Goal: Task Accomplishment & Management: Use online tool/utility

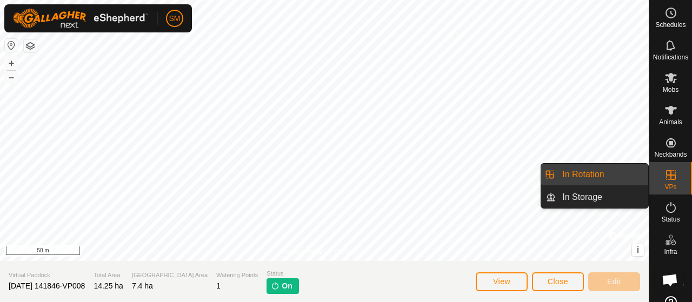
click at [665, 169] on icon at bounding box center [671, 175] width 13 height 13
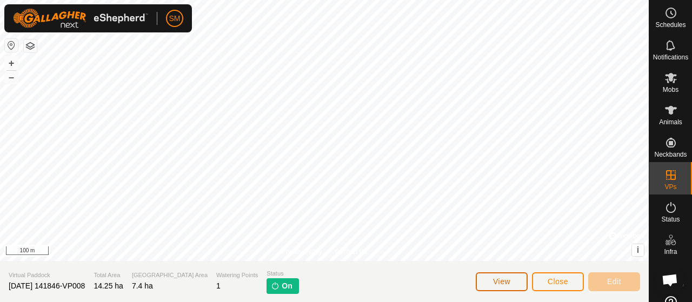
click at [488, 275] on button "View" at bounding box center [502, 282] width 52 height 19
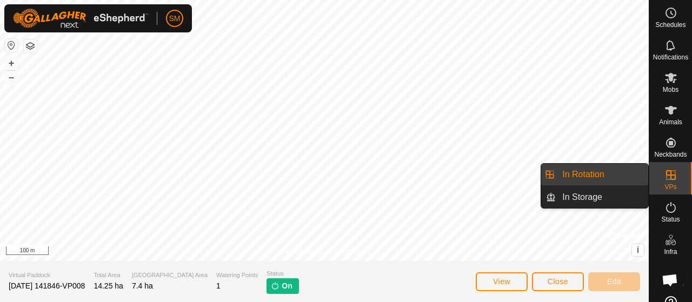
click at [618, 173] on link "In Rotation" at bounding box center [602, 175] width 92 height 22
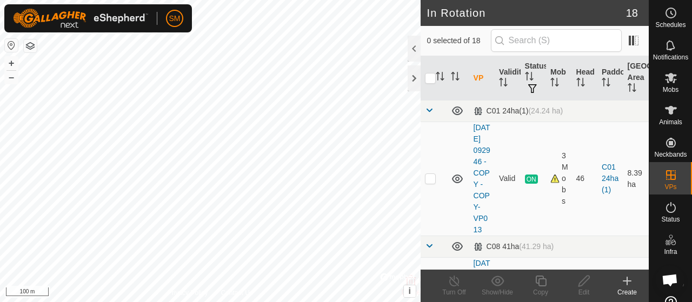
checkbox input "true"
click at [537, 282] on icon at bounding box center [541, 281] width 14 height 13
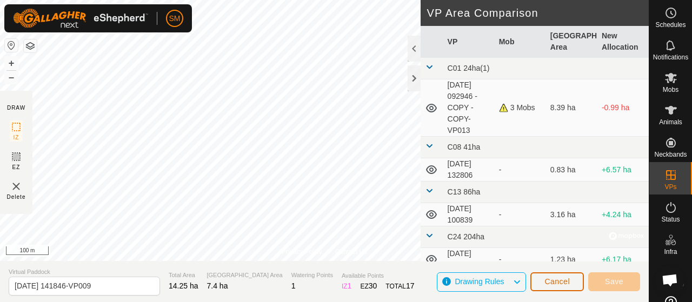
click at [546, 279] on span "Cancel" at bounding box center [557, 281] width 25 height 9
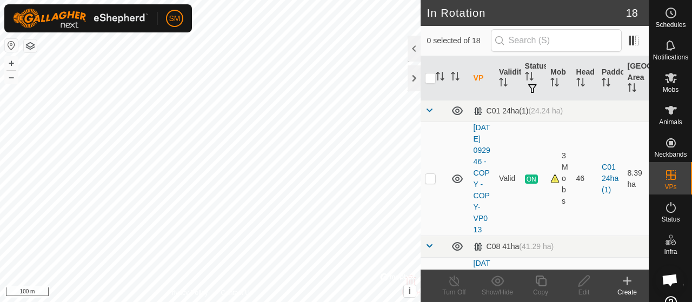
checkbox input "true"
click at [540, 283] on icon at bounding box center [541, 281] width 14 height 13
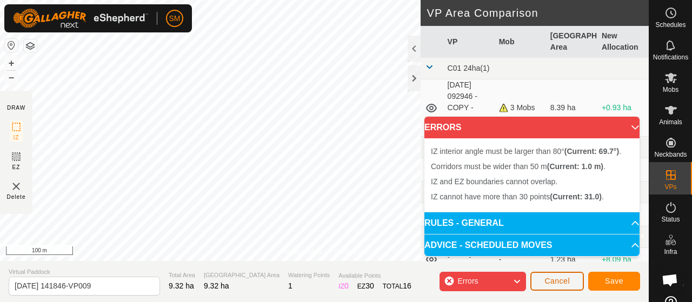
click at [556, 282] on span "Cancel" at bounding box center [557, 281] width 25 height 9
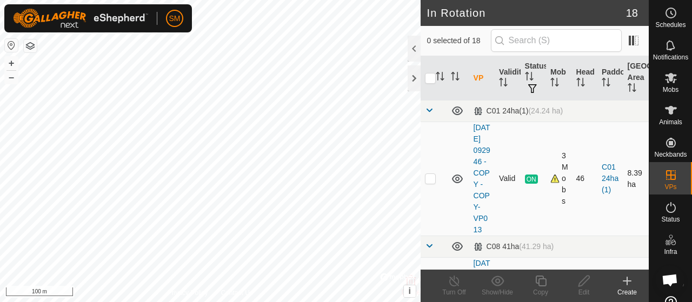
checkbox input "true"
click at [541, 286] on icon at bounding box center [540, 281] width 11 height 11
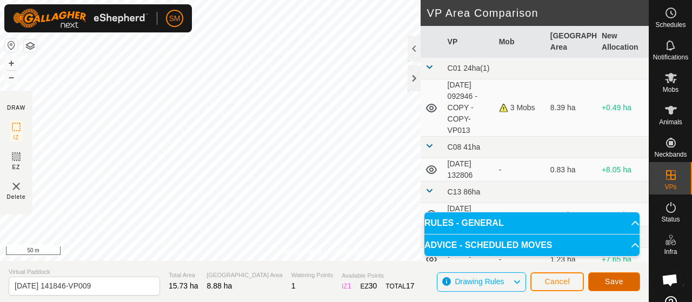
click at [614, 283] on span "Save" at bounding box center [614, 281] width 18 height 9
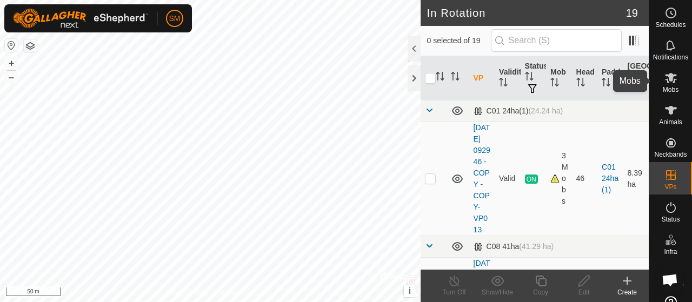
click at [665, 79] on icon at bounding box center [671, 78] width 12 height 10
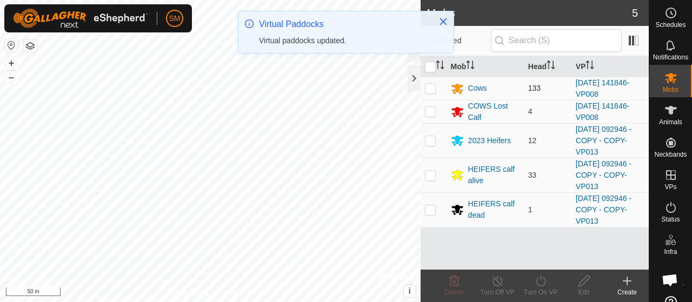
click at [431, 90] on p-checkbox at bounding box center [430, 88] width 11 height 9
checkbox input "true"
click at [431, 111] on p-checkbox at bounding box center [430, 111] width 11 height 9
checkbox input "true"
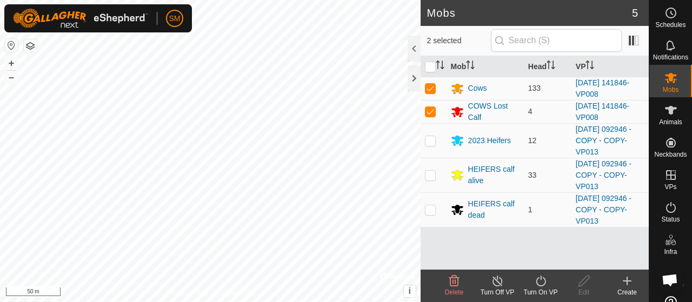
click at [543, 284] on icon at bounding box center [541, 281] width 14 height 13
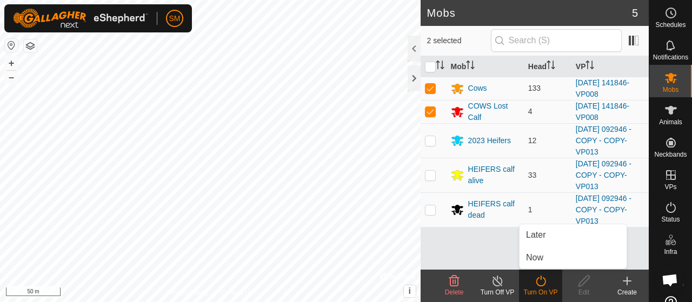
click at [543, 284] on icon at bounding box center [541, 281] width 14 height 13
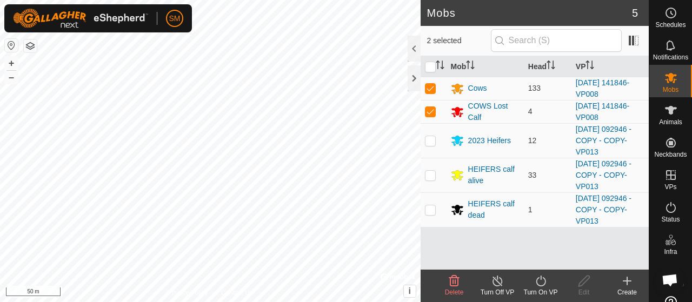
click at [540, 280] on icon at bounding box center [541, 281] width 14 height 13
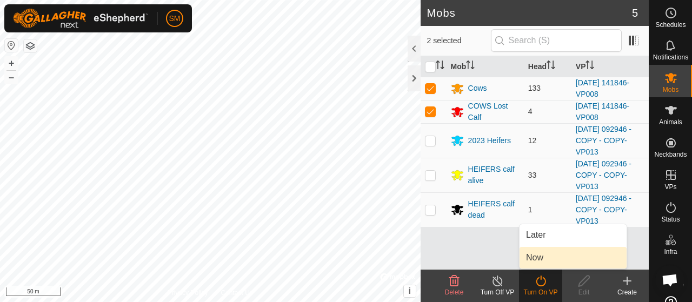
click at [539, 261] on link "Now" at bounding box center [573, 258] width 107 height 22
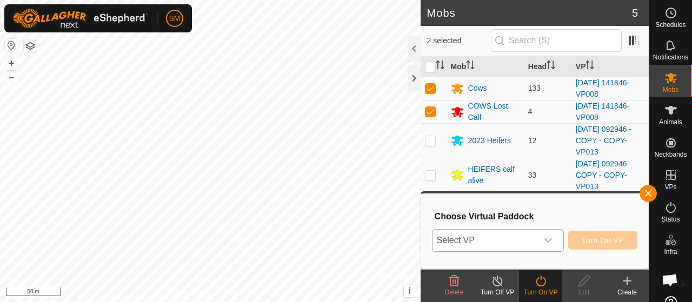
click at [546, 241] on icon "dropdown trigger" at bounding box center [548, 240] width 9 height 9
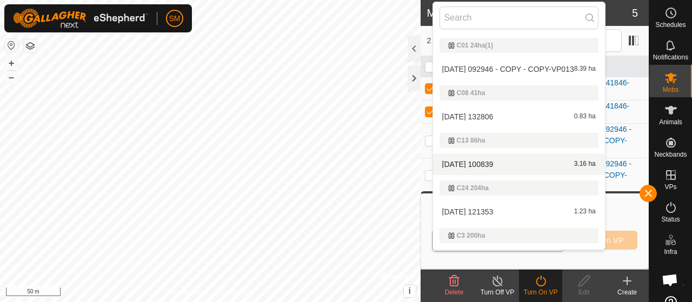
click at [576, 212] on div "[DATE] 121353 1.23 ha" at bounding box center [519, 212] width 159 height 13
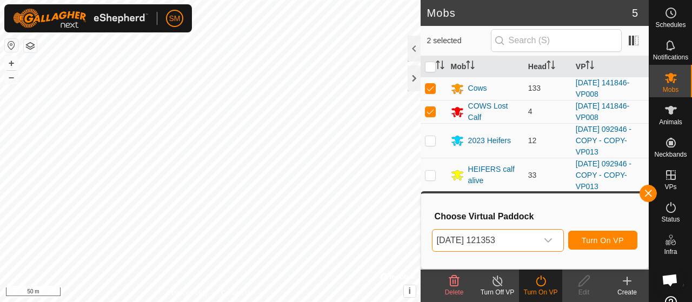
click at [554, 246] on div "dropdown trigger" at bounding box center [549, 241] width 22 height 22
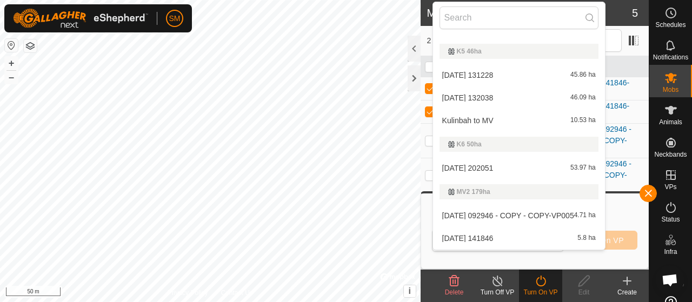
click at [553, 198] on div "MV2 179ha" at bounding box center [519, 191] width 159 height 15
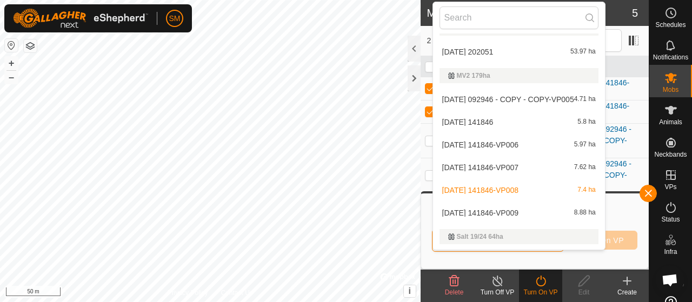
scroll to position [467, 0]
click at [532, 215] on div "[DATE] 141846-VP009 8.88 ha" at bounding box center [519, 212] width 159 height 13
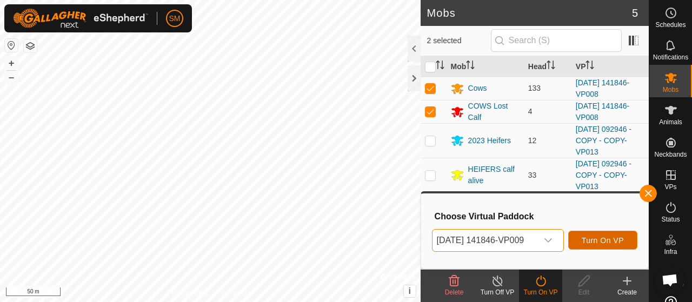
click at [607, 236] on span "Turn On VP" at bounding box center [603, 240] width 42 height 9
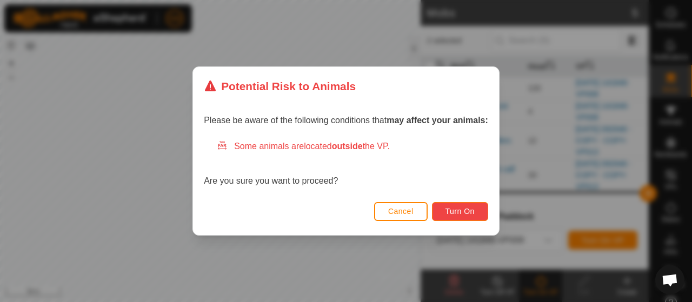
click at [464, 217] on button "Turn On" at bounding box center [460, 211] width 56 height 19
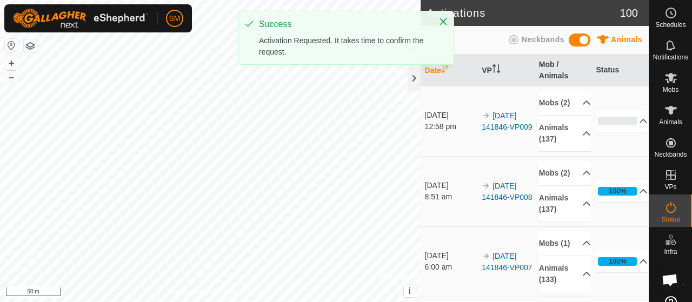
drag, startPoint x: 464, startPoint y: 217, endPoint x: 290, endPoint y: 32, distance: 253.7
